Goal: Information Seeking & Learning: Check status

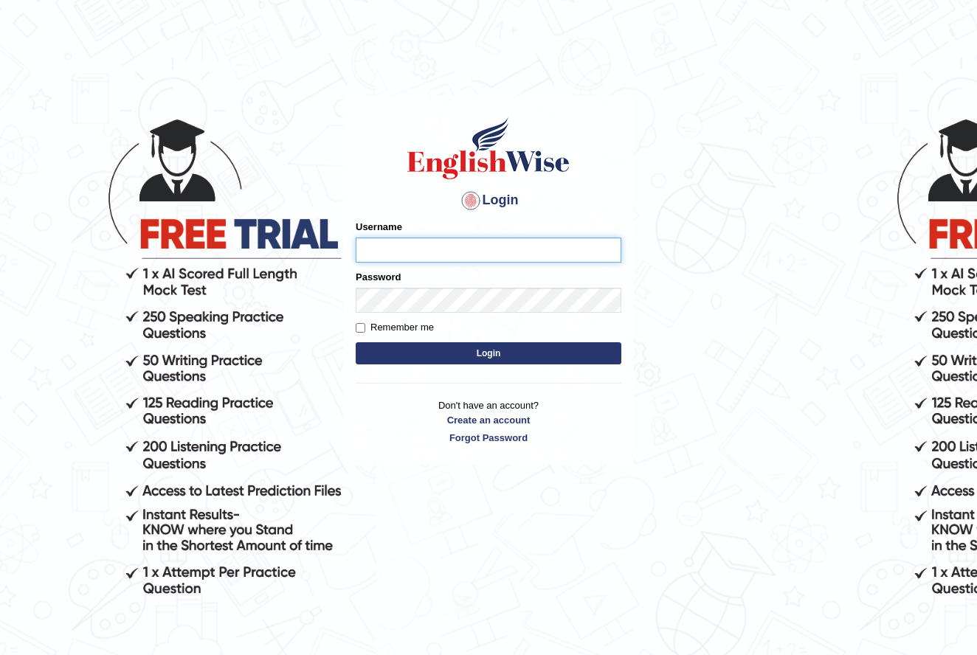
type input "nancy_rana"
click at [469, 357] on button "Login" at bounding box center [489, 353] width 266 height 22
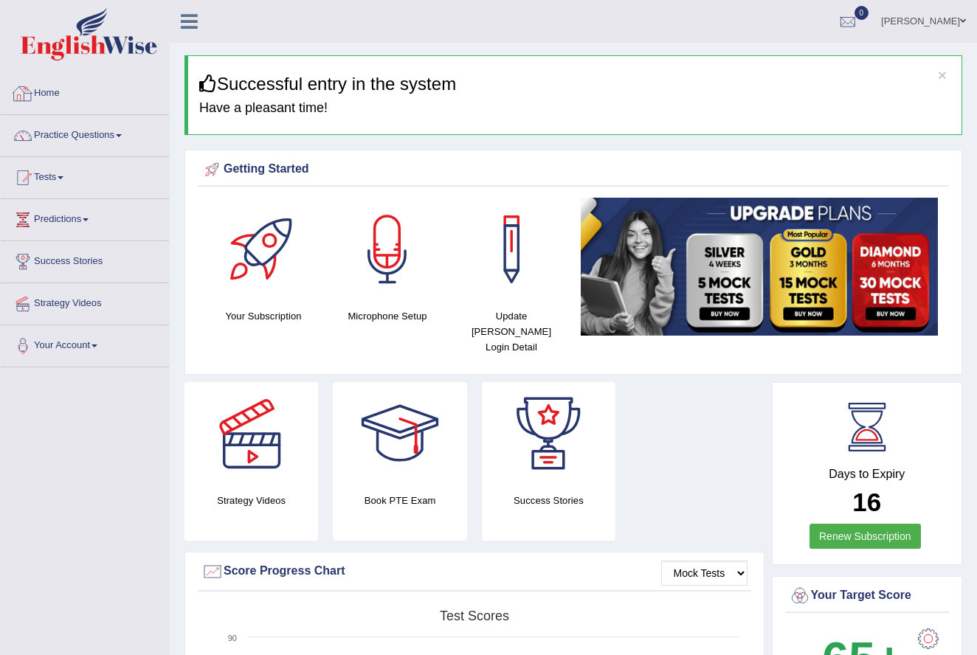
click at [60, 91] on link "Home" at bounding box center [85, 91] width 168 height 37
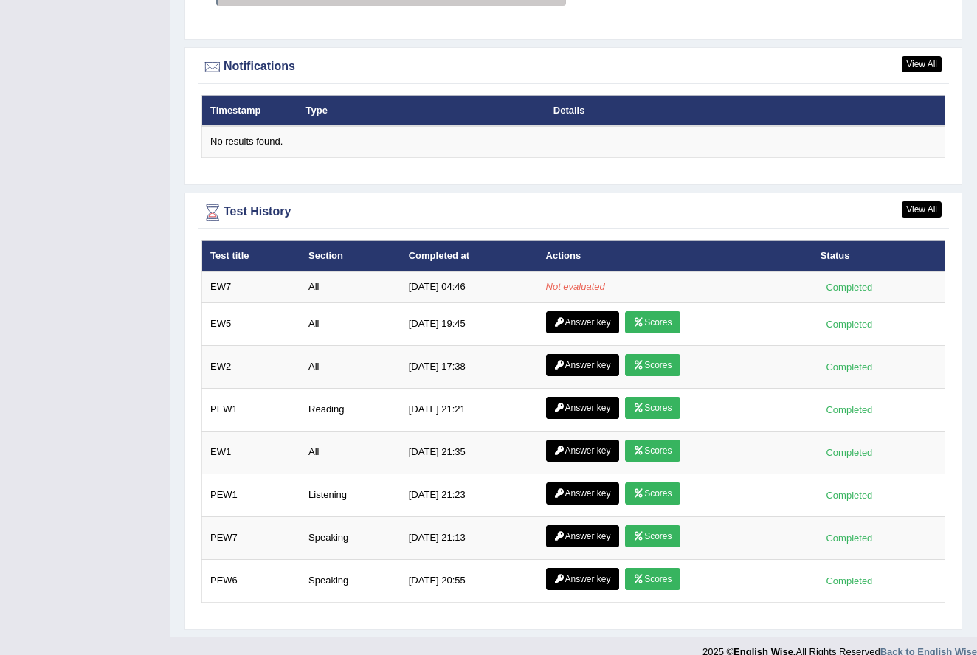
scroll to position [1765, 0]
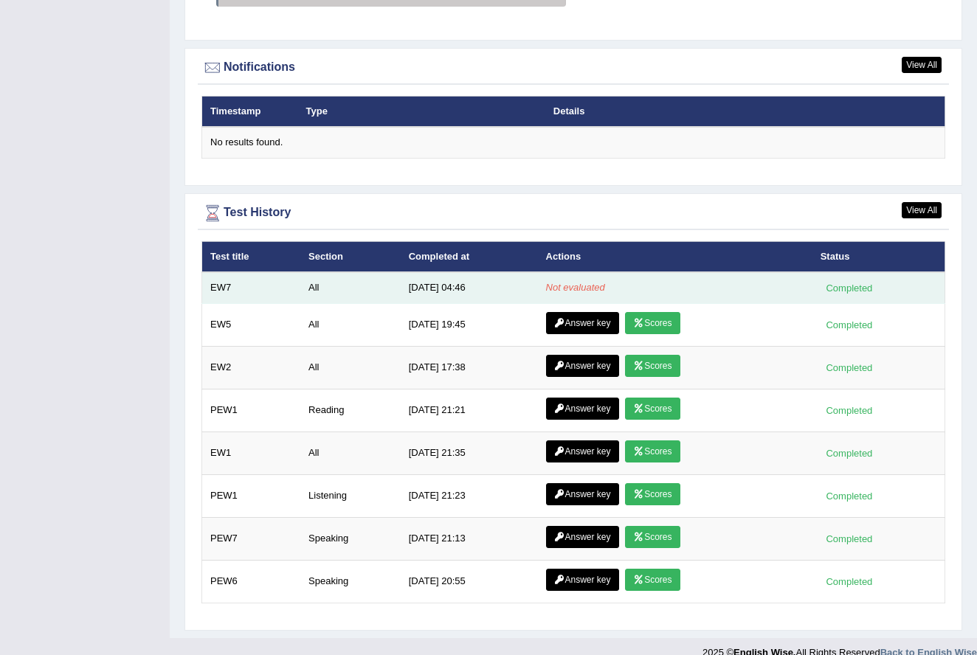
click at [581, 282] on em "Not evaluated" at bounding box center [575, 287] width 59 height 11
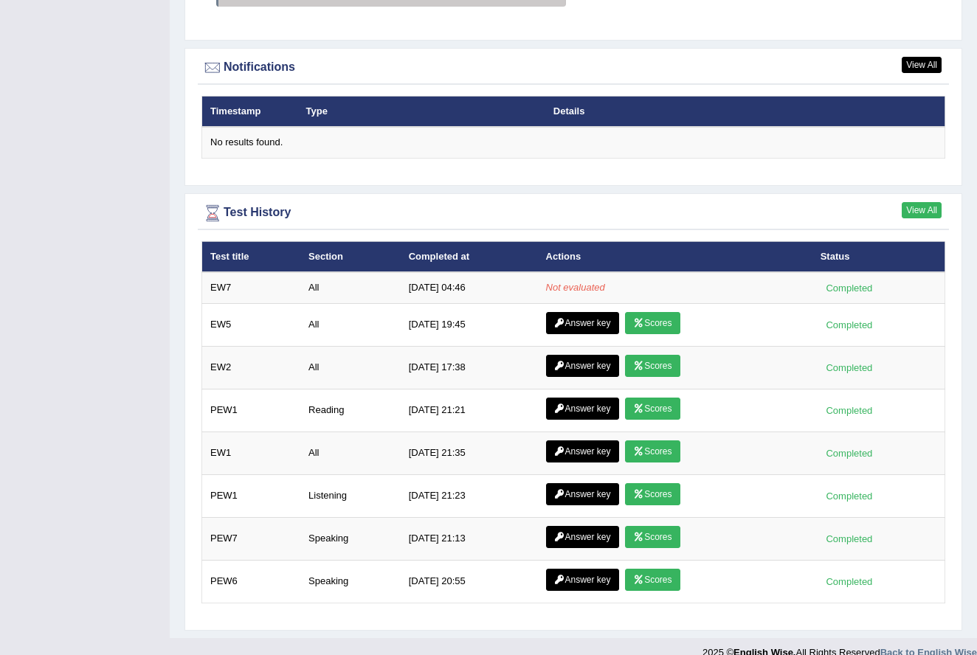
click at [913, 202] on link "View All" at bounding box center [922, 210] width 40 height 16
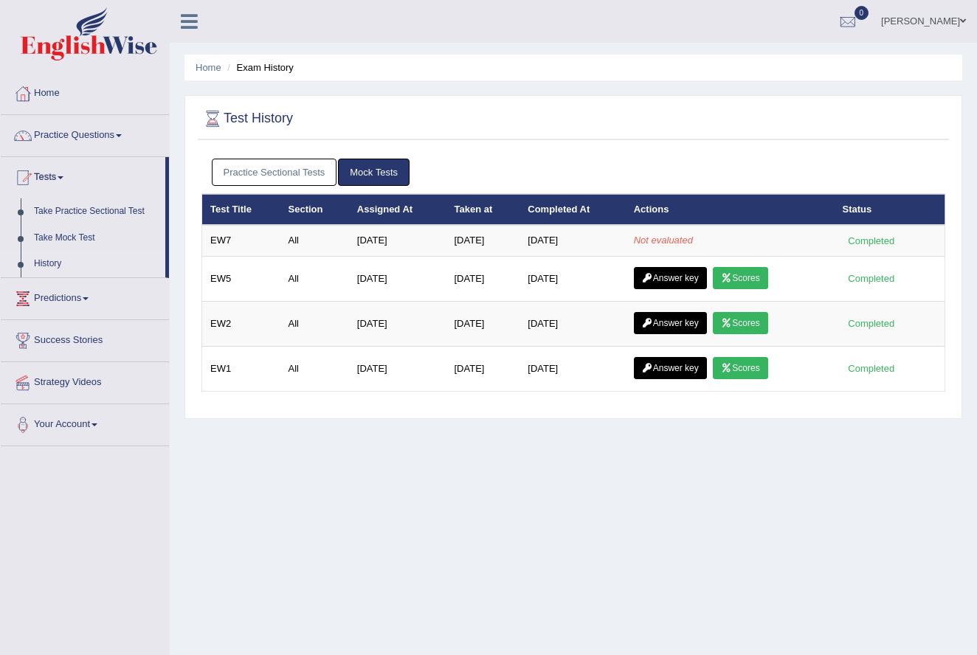
click at [204, 60] on li "Home" at bounding box center [209, 67] width 26 height 14
click at [207, 69] on link "Home" at bounding box center [209, 67] width 26 height 11
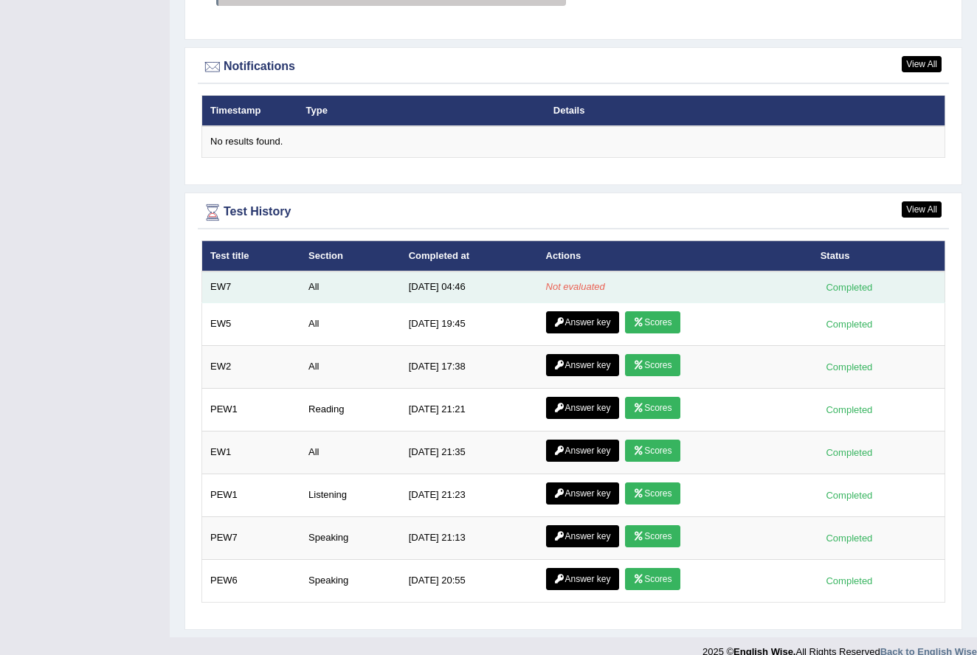
scroll to position [1765, 0]
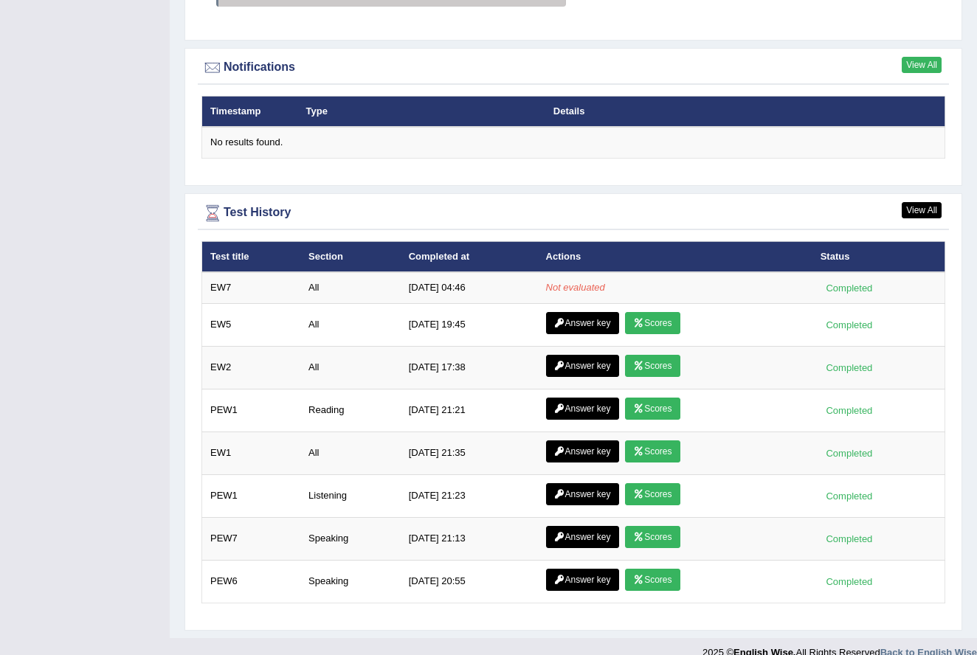
click at [934, 57] on link "View All" at bounding box center [922, 65] width 40 height 16
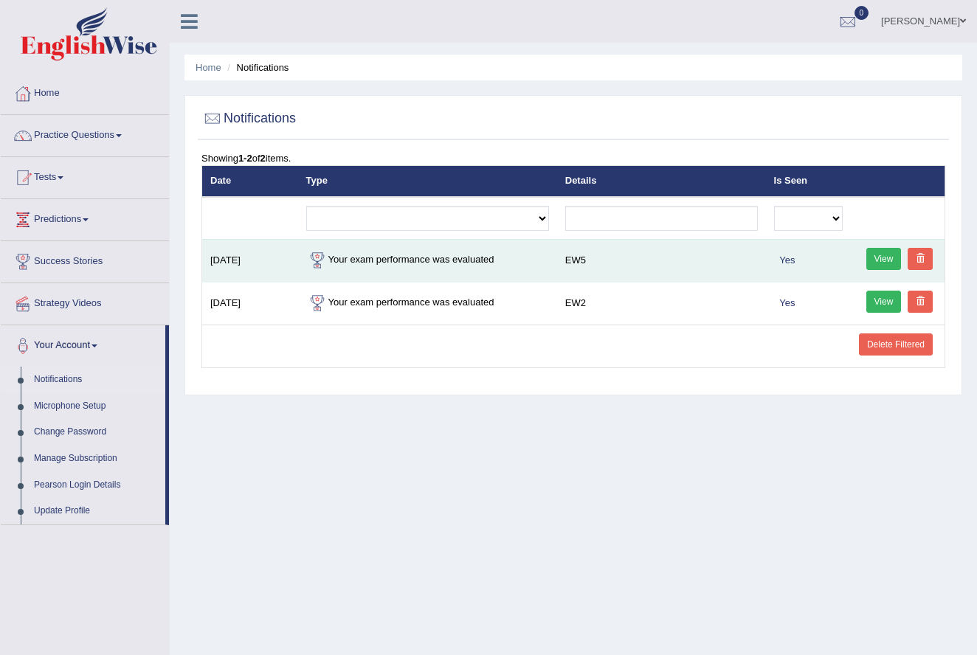
click at [886, 255] on link "View" at bounding box center [883, 259] width 35 height 22
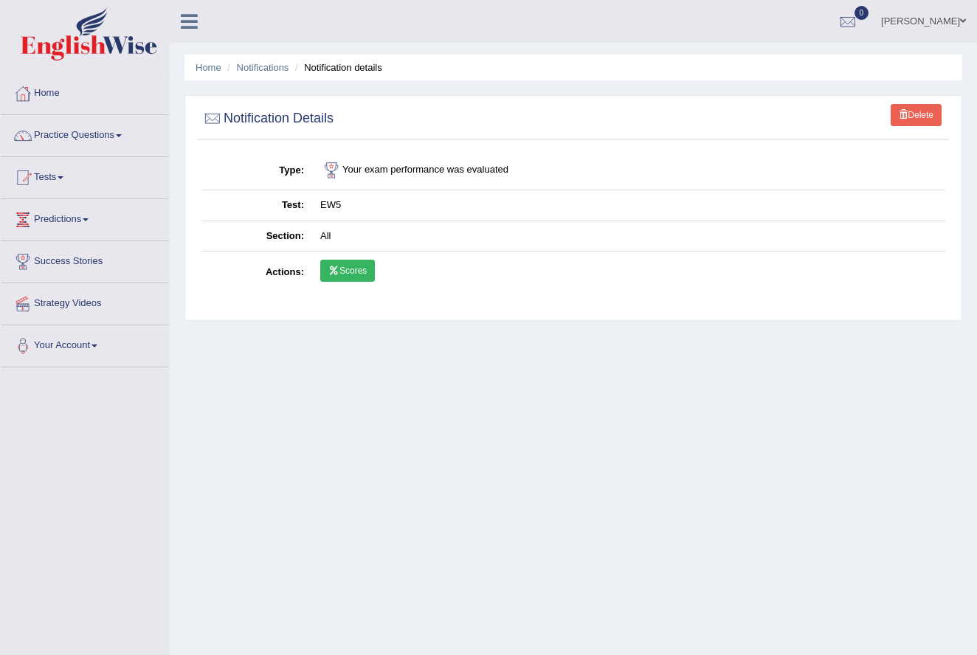
click at [359, 264] on link "Scores" at bounding box center [347, 271] width 55 height 22
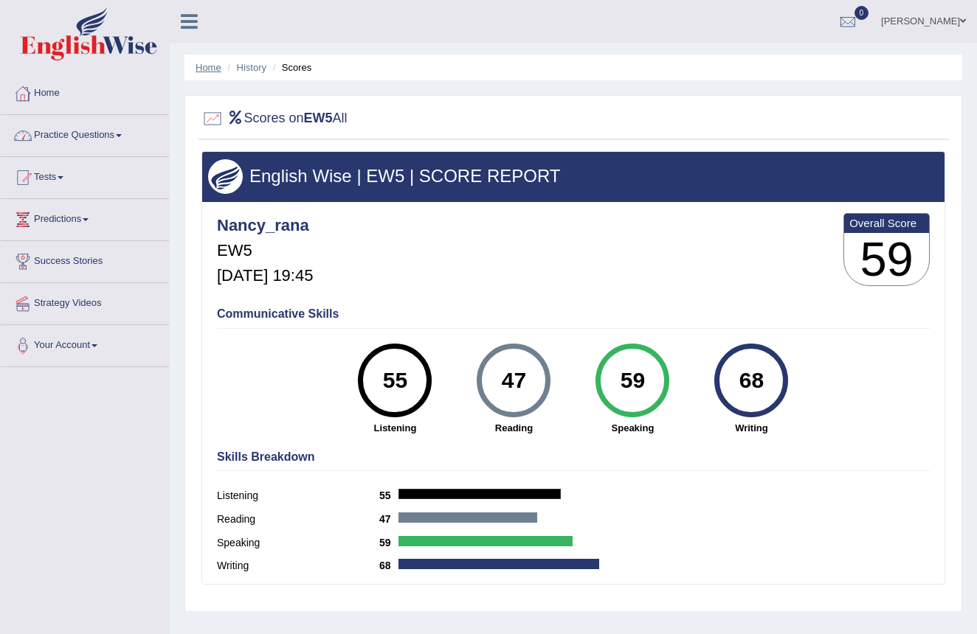
click at [204, 65] on link "Home" at bounding box center [209, 67] width 26 height 11
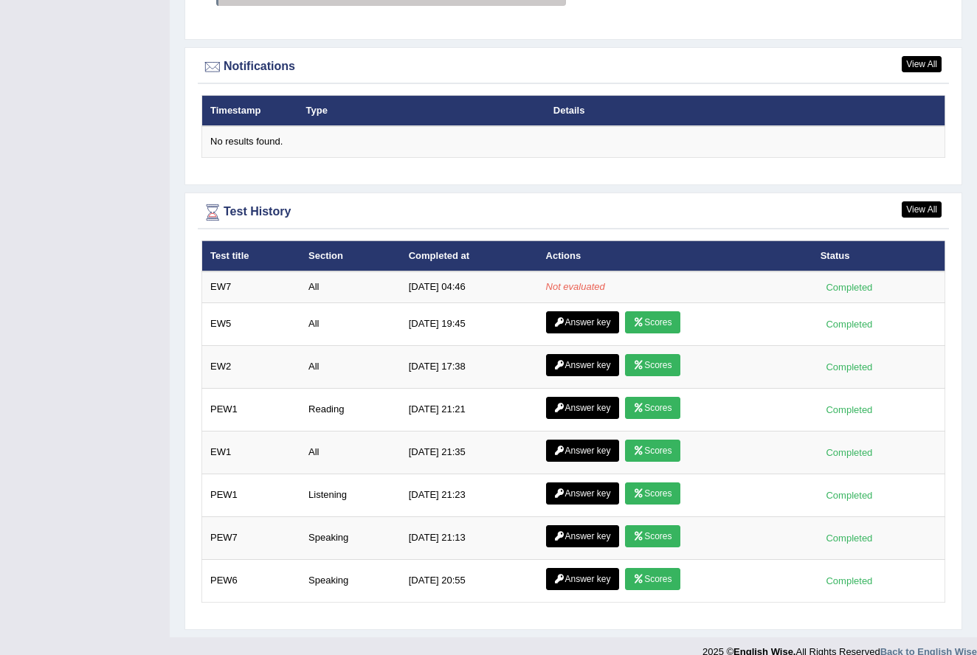
scroll to position [1765, 0]
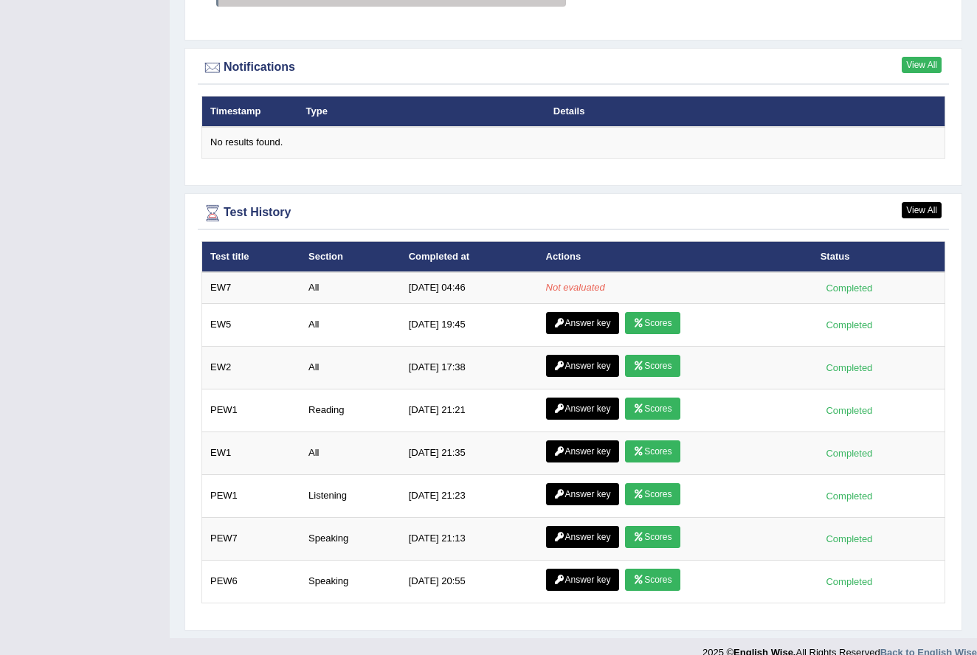
click at [915, 57] on link "View All" at bounding box center [922, 65] width 40 height 16
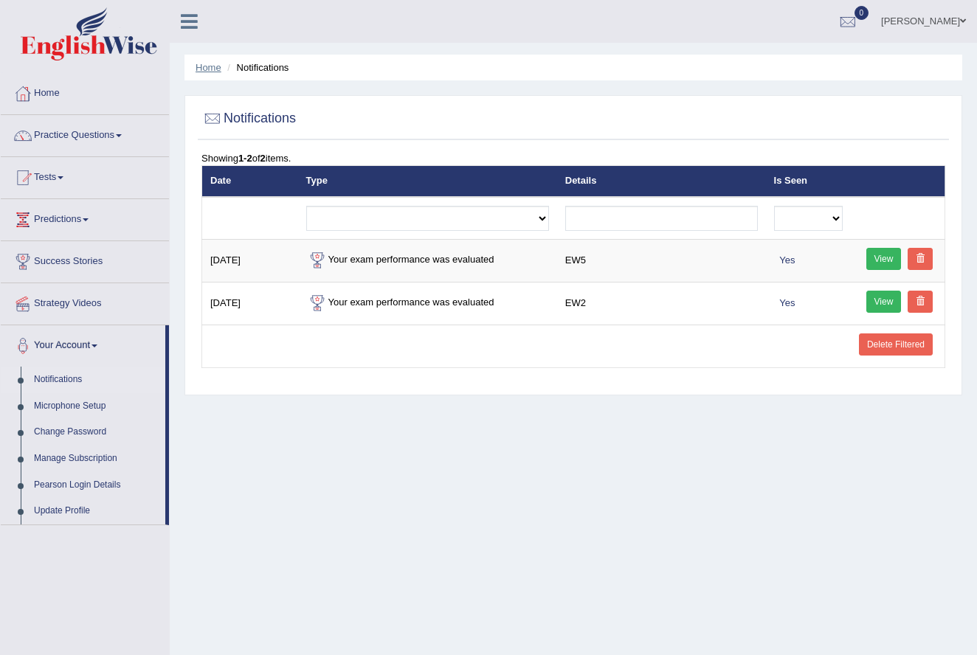
click at [212, 72] on link "Home" at bounding box center [209, 67] width 26 height 11
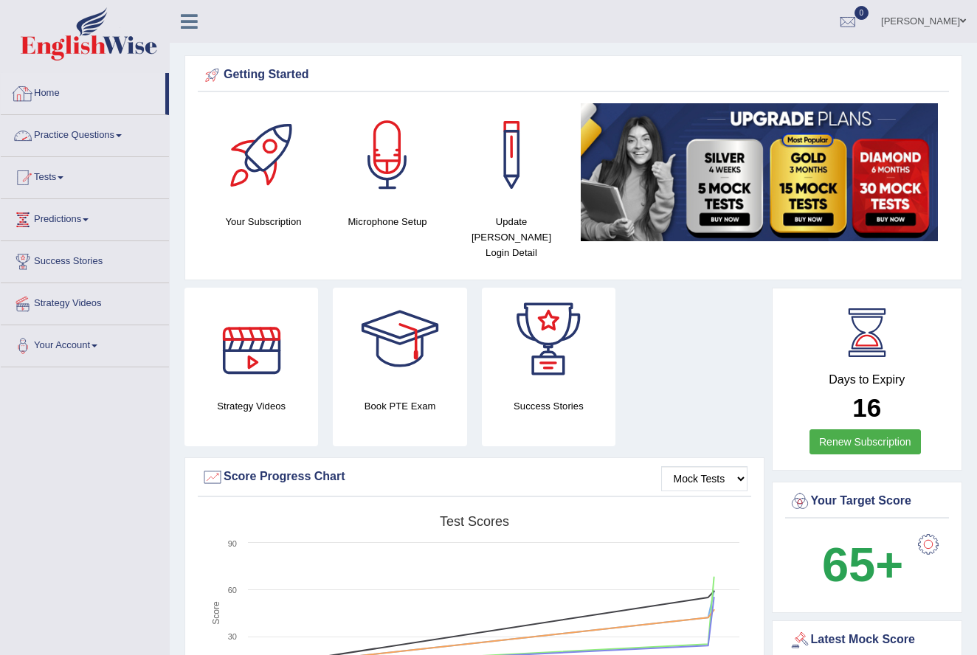
click at [60, 94] on link "Home" at bounding box center [83, 91] width 165 height 37
click at [58, 89] on link "Home" at bounding box center [83, 91] width 165 height 37
click at [53, 83] on link "Home" at bounding box center [83, 91] width 165 height 37
click at [51, 97] on link "Home" at bounding box center [83, 91] width 165 height 37
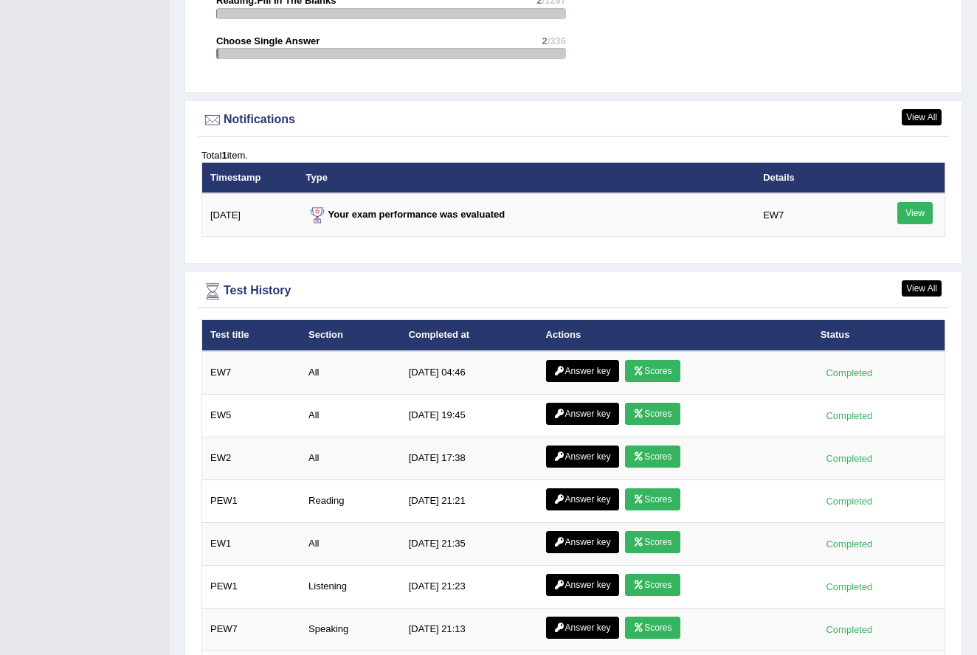
scroll to position [1774, 0]
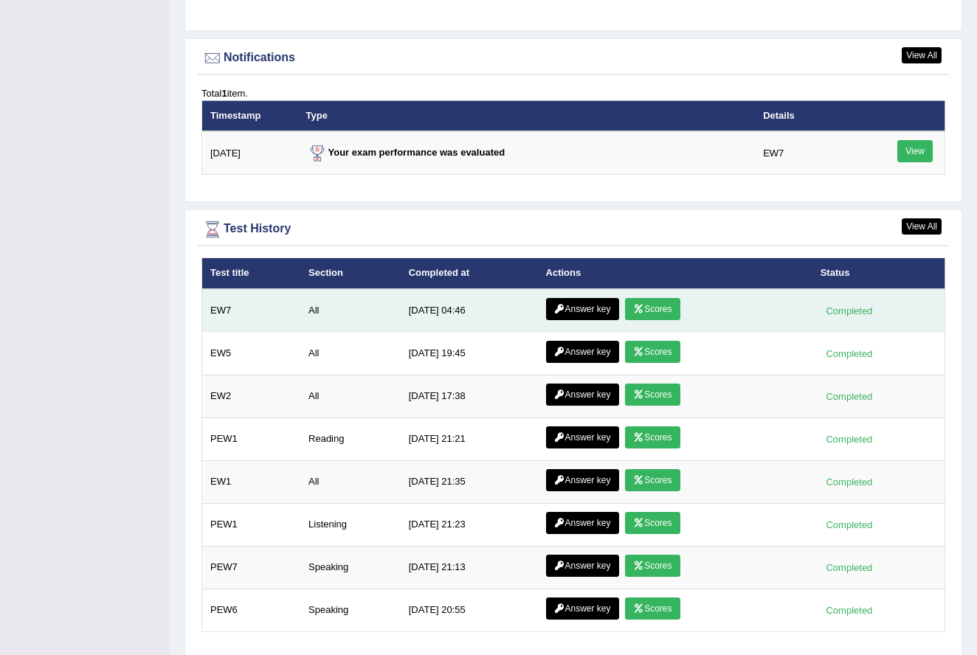
click at [649, 298] on link "Scores" at bounding box center [652, 309] width 55 height 22
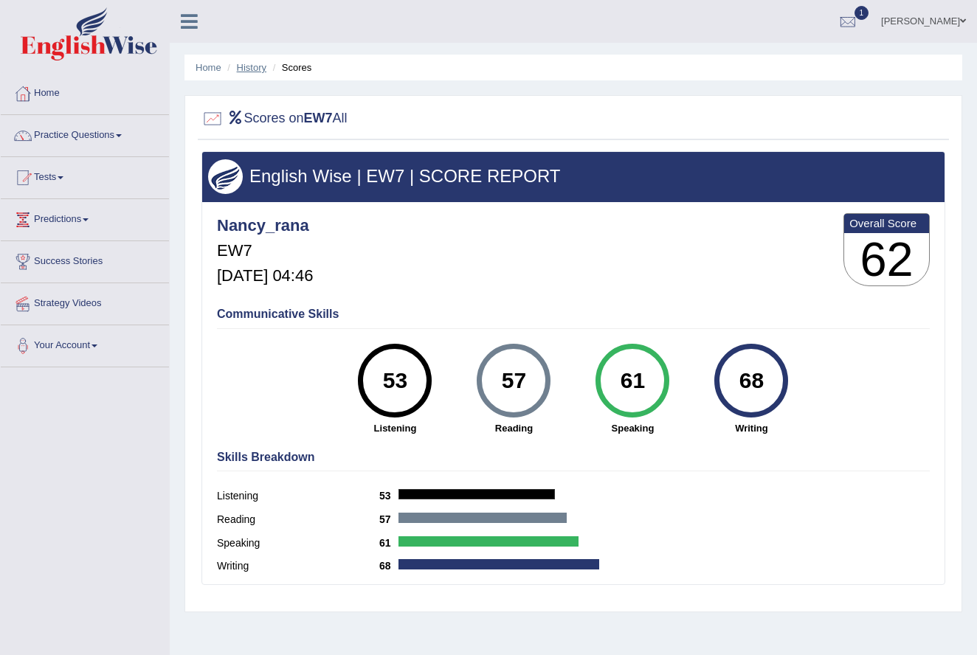
click at [256, 68] on link "History" at bounding box center [252, 67] width 30 height 11
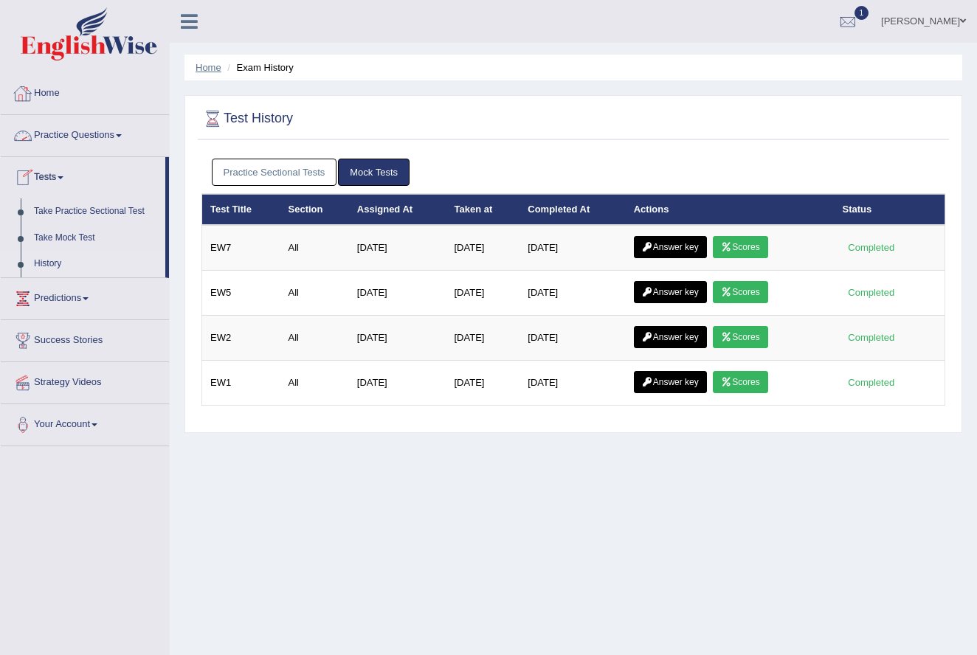
click at [207, 71] on link "Home" at bounding box center [209, 67] width 26 height 11
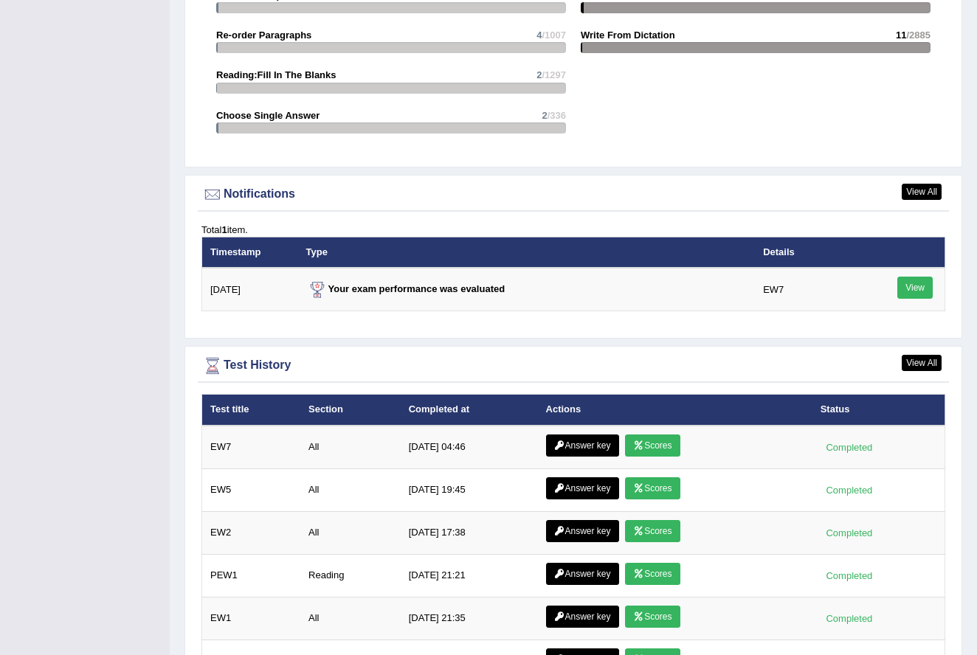
scroll to position [1637, 0]
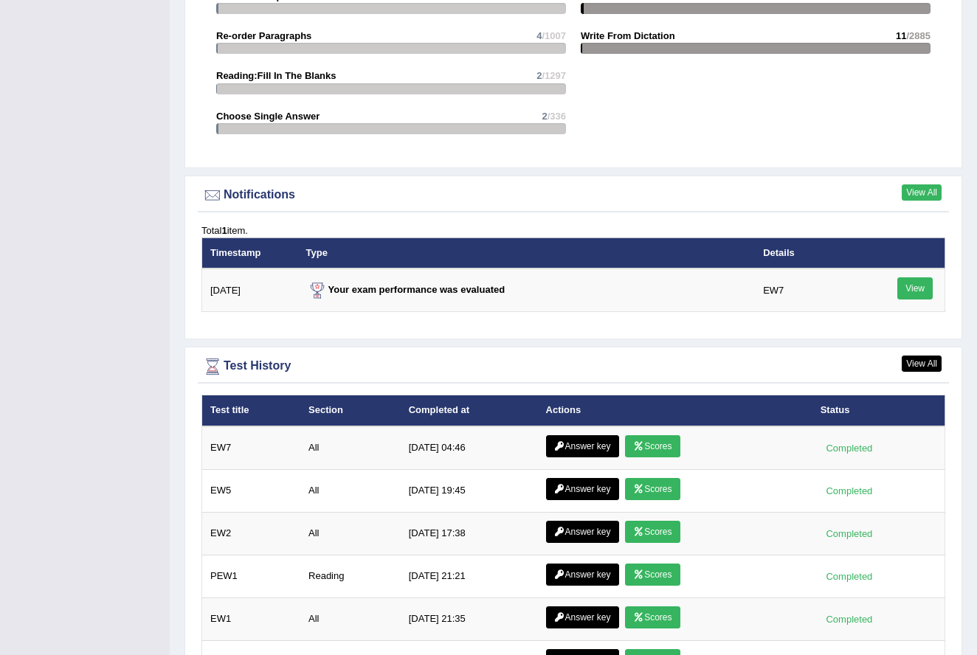
click at [917, 184] on link "View All" at bounding box center [922, 192] width 40 height 16
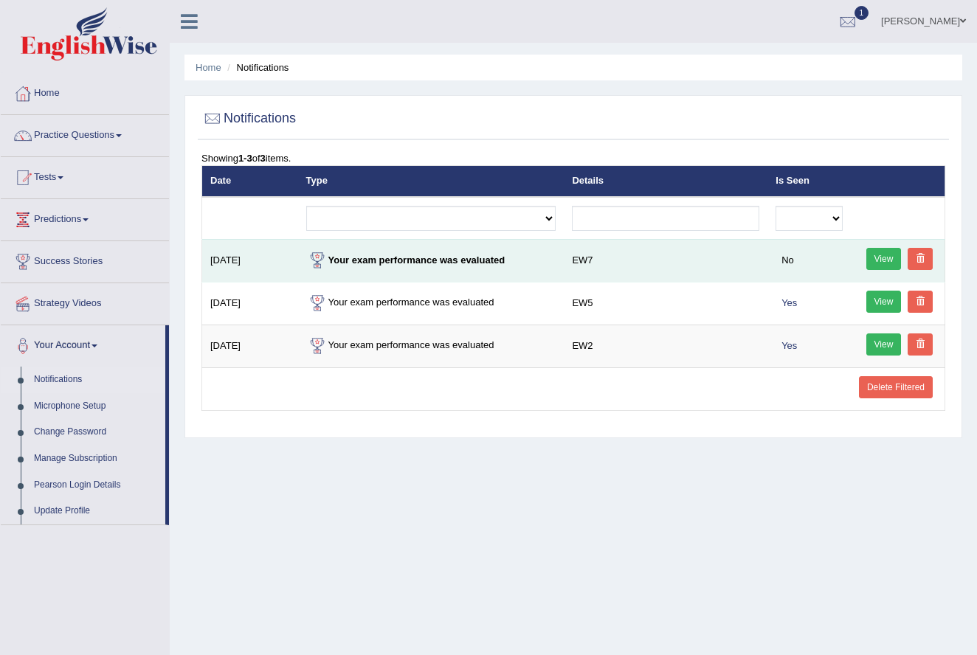
click at [879, 258] on link "View" at bounding box center [883, 259] width 35 height 22
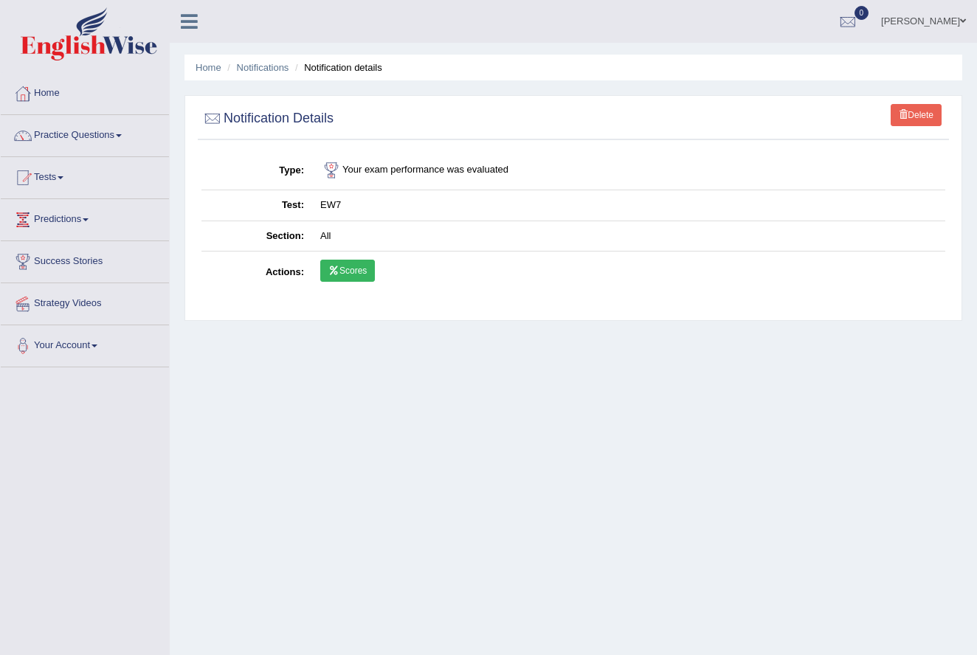
click at [359, 274] on link "Scores" at bounding box center [347, 271] width 55 height 22
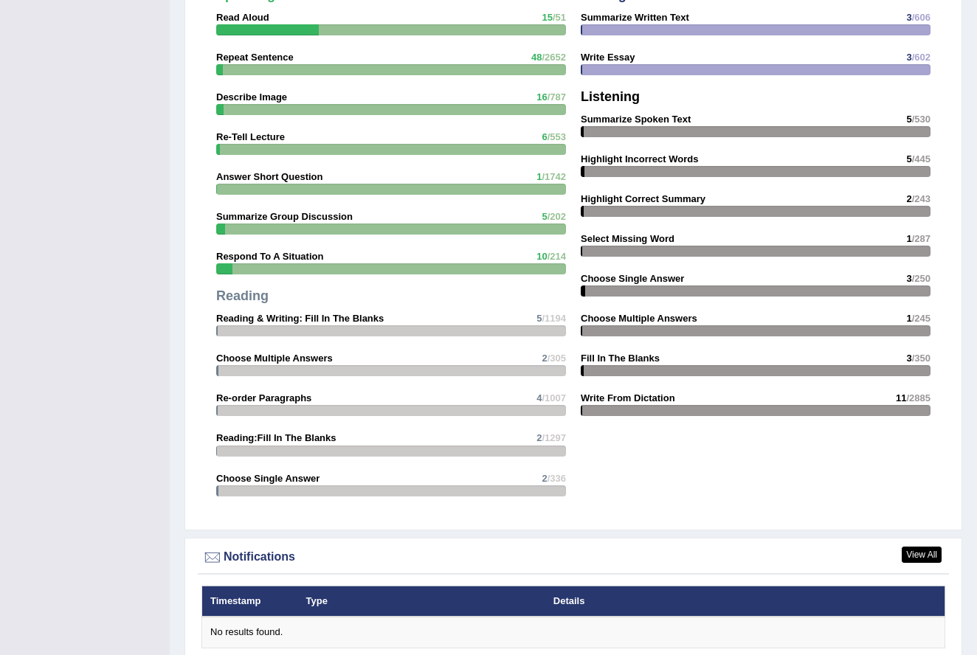
scroll to position [1667, 0]
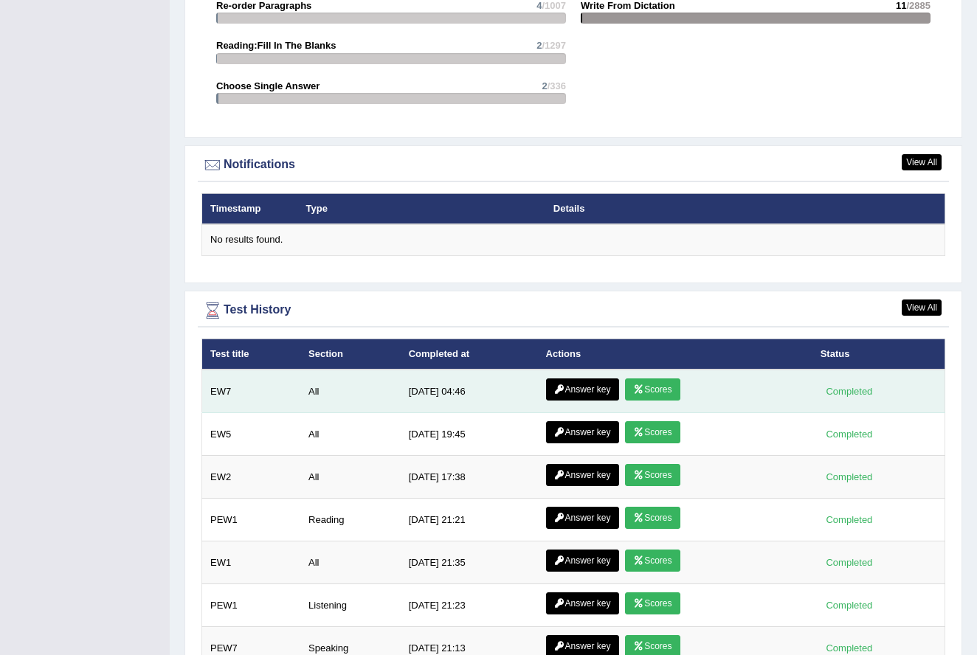
click at [651, 378] on link "Scores" at bounding box center [652, 389] width 55 height 22
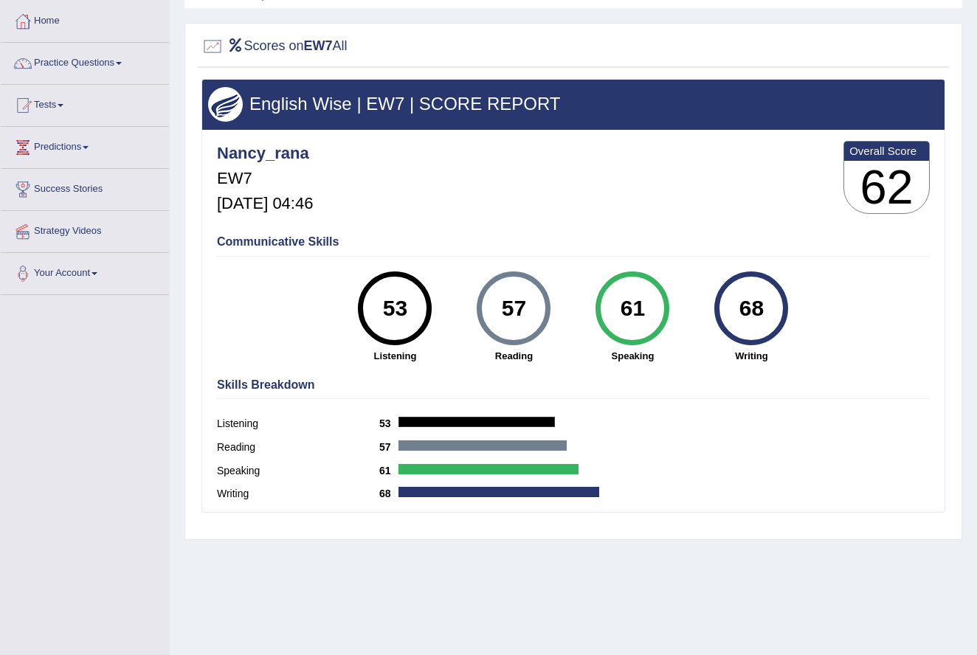
scroll to position [69, 0]
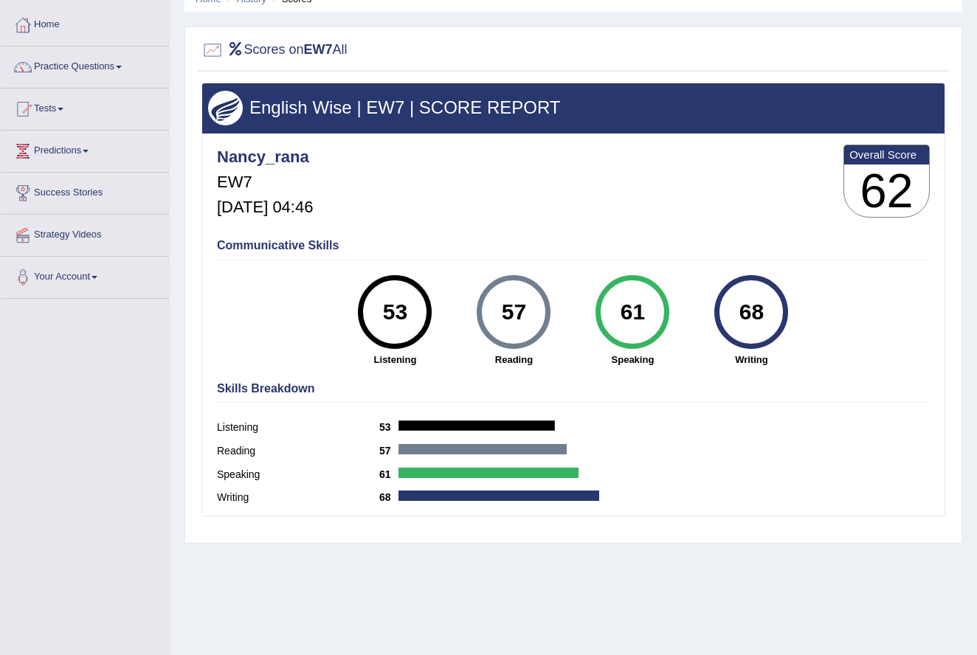
click at [654, 414] on div "Skills Breakdown Listening 53 Reading 57 Speaking 61 Writing 68" at bounding box center [573, 445] width 720 height 141
